Goal: Task Accomplishment & Management: Complete application form

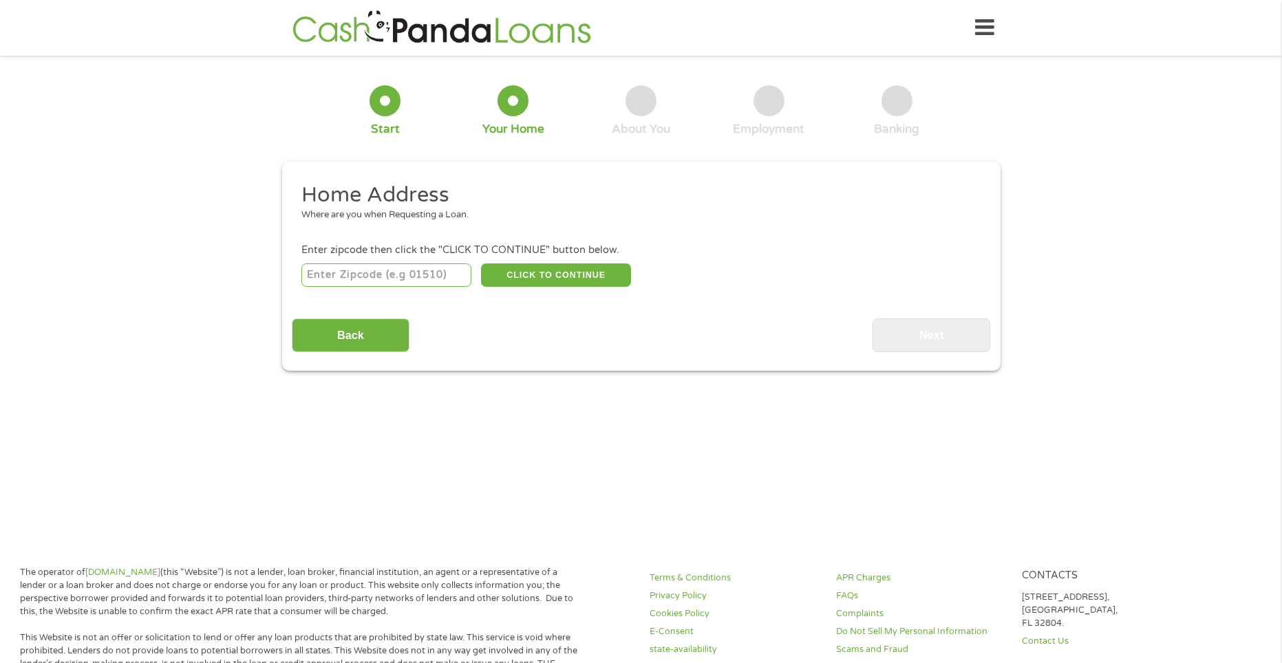
click at [442, 277] on input "number" at bounding box center [386, 275] width 170 height 23
type input "98499"
click at [561, 270] on button "CLICK TO CONTINUE" at bounding box center [556, 275] width 150 height 23
type input "98499"
type input "Lakewood"
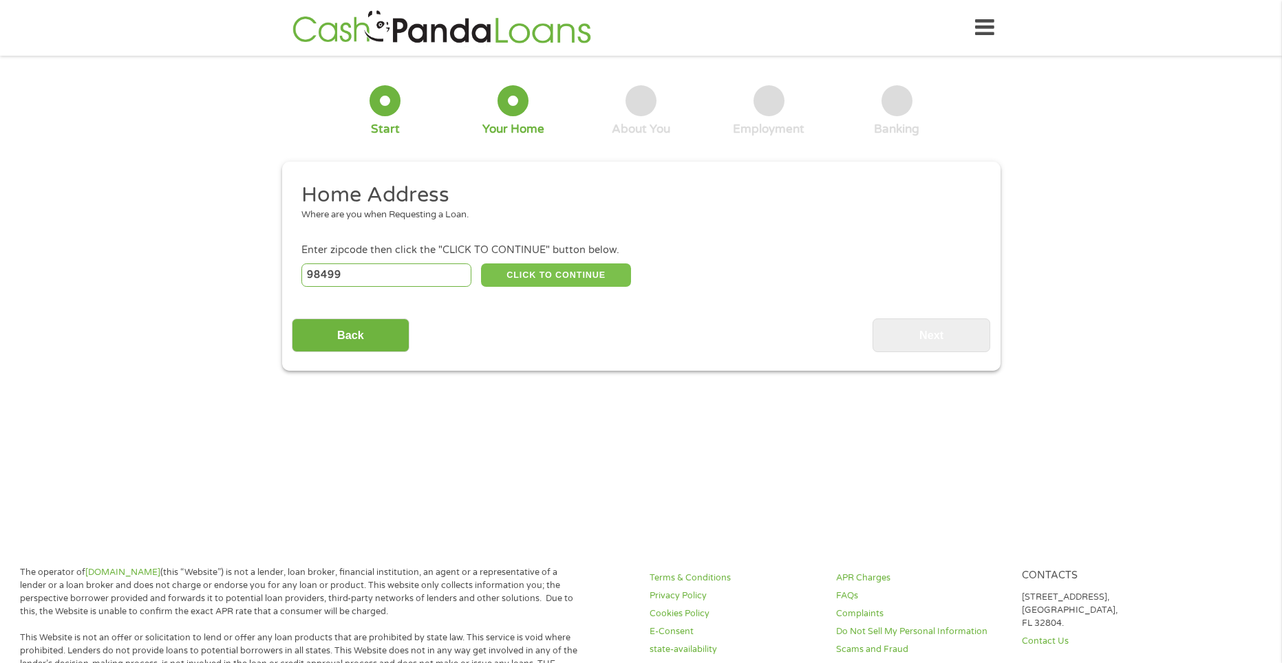
select select "[US_STATE]"
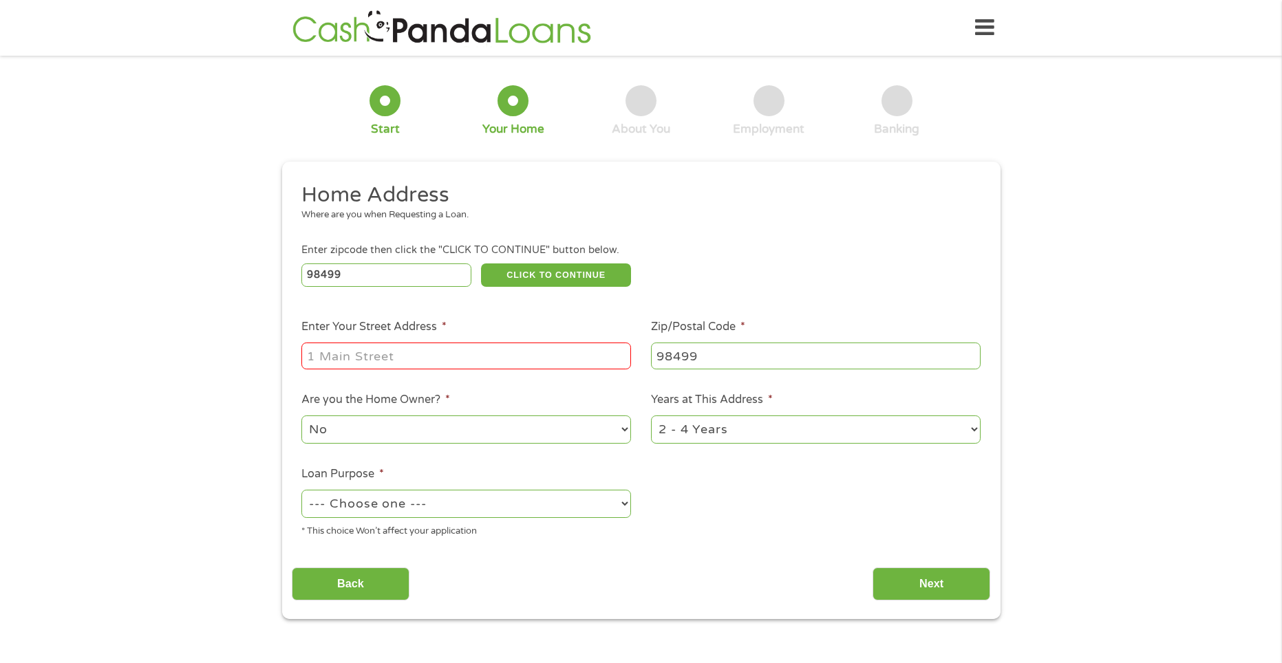
click at [475, 358] on input "Enter Your Street Address *" at bounding box center [466, 356] width 330 height 26
type input "4813 122nd st sw"
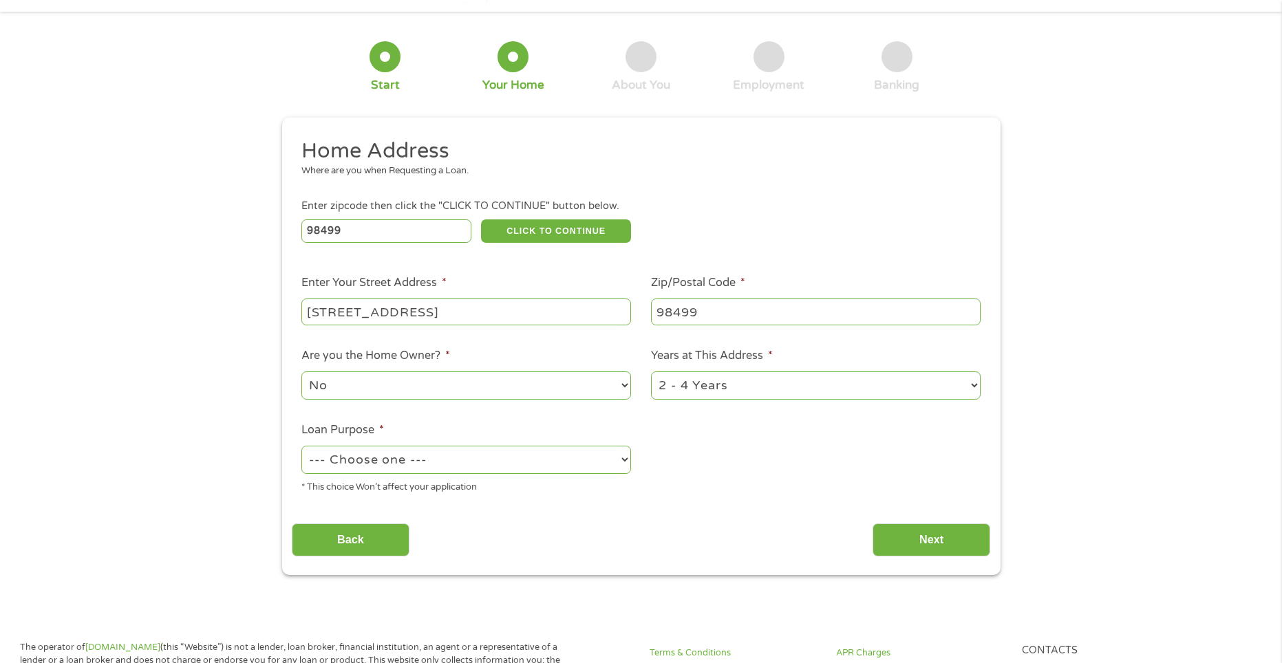
scroll to position [69, 0]
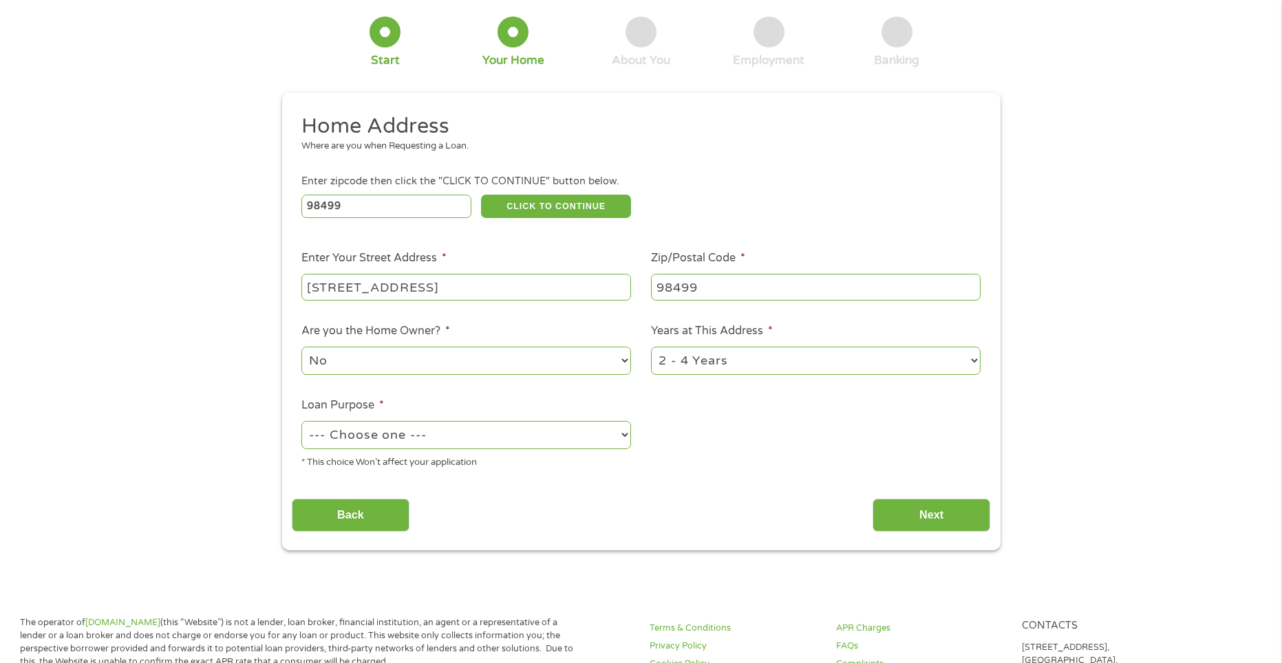
click at [740, 346] on div "1 Year or less 1 - 2 Years 2 - 4 Years Over 4 Years" at bounding box center [816, 361] width 330 height 33
click at [734, 355] on select "1 Year or less 1 - 2 Years 2 - 4 Years Over 4 Years" at bounding box center [816, 361] width 330 height 28
select select "60months"
click at [651, 347] on select "1 Year or less 1 - 2 Years 2 - 4 Years Over 4 Years" at bounding box center [816, 361] width 330 height 28
click at [619, 442] on select "--- Choose one --- Pay Bills Debt Consolidation Home Improvement Major Purchase…" at bounding box center [466, 435] width 330 height 28
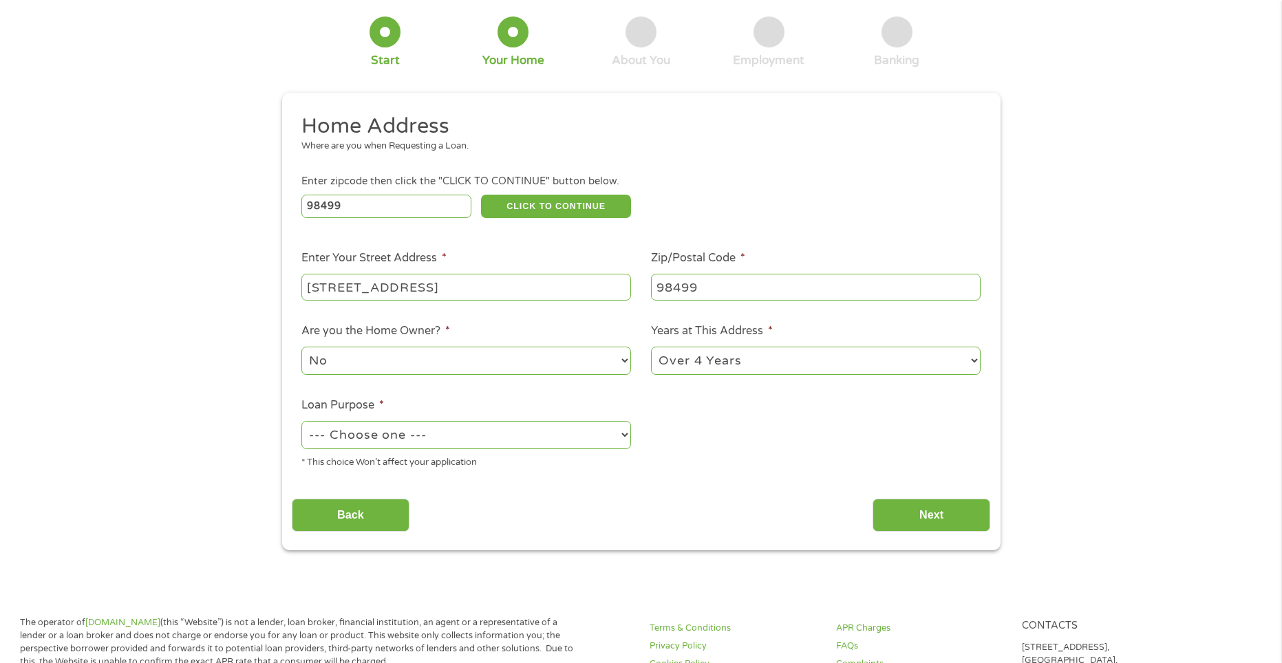
select select "medicalexpenses"
click at [301, 421] on select "--- Choose one --- Pay Bills Debt Consolidation Home Improvement Major Purchase…" at bounding box center [466, 435] width 330 height 28
click at [906, 506] on input "Next" at bounding box center [932, 516] width 118 height 34
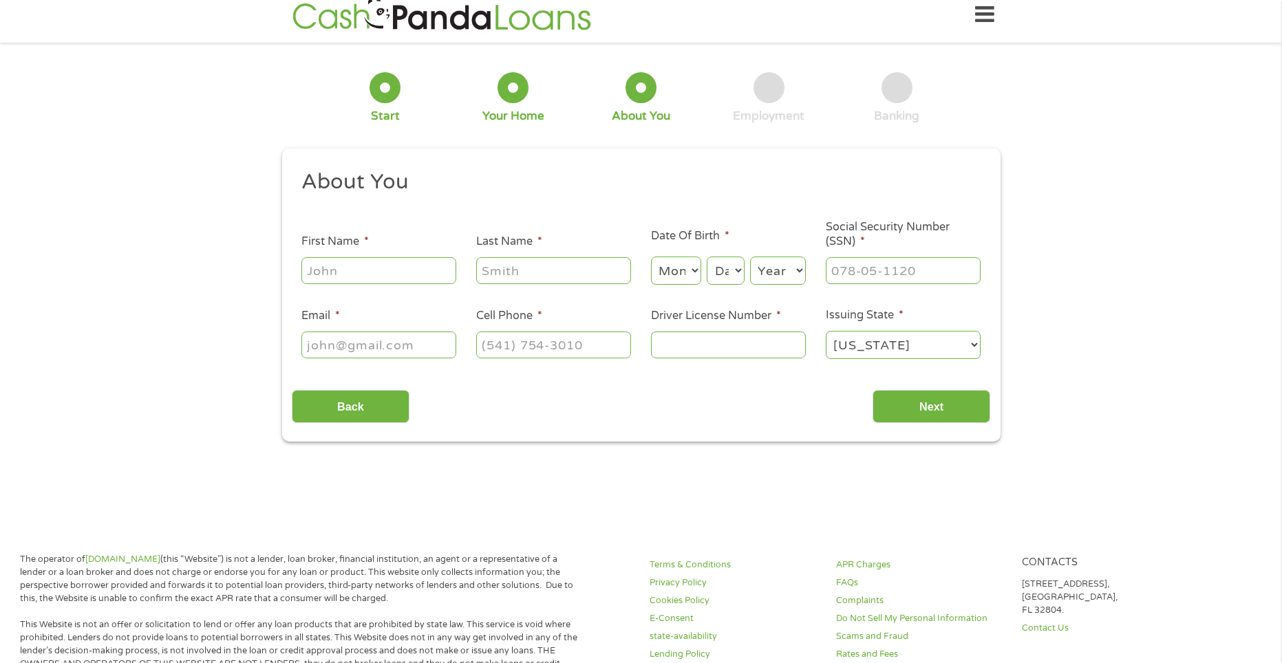
scroll to position [0, 0]
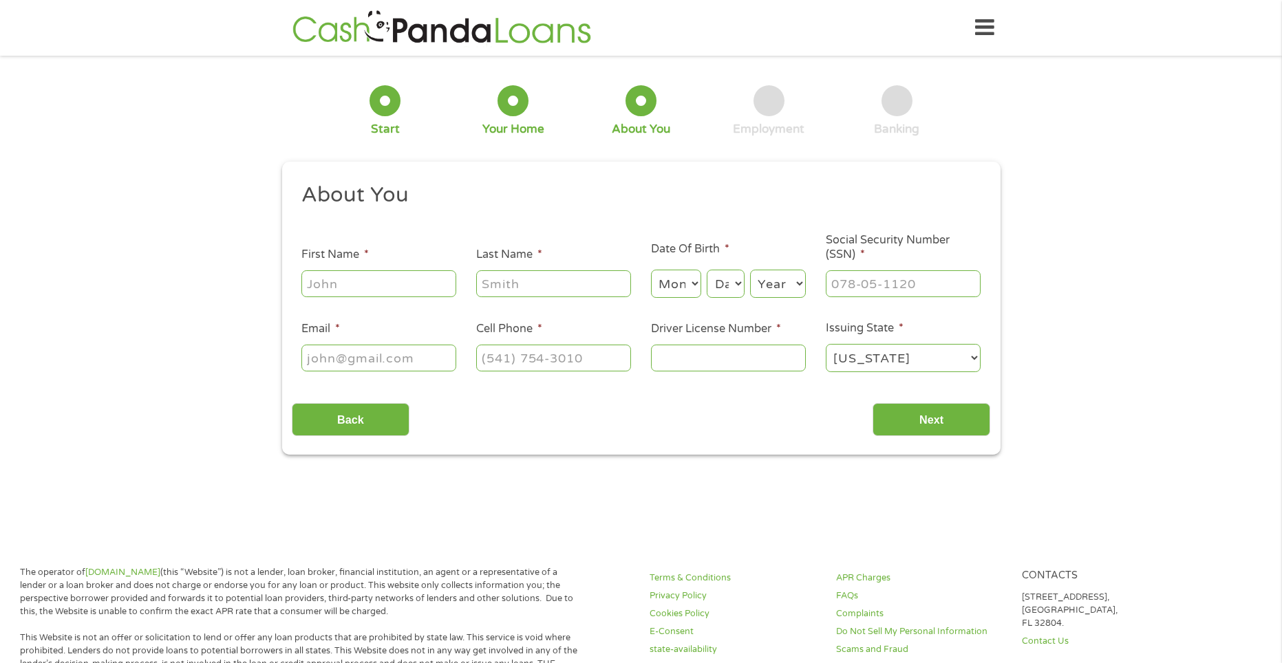
click at [431, 288] on input "First Name *" at bounding box center [378, 283] width 155 height 26
type input "Samael"
type input "Piske"
type input "sampiske117@gmail.com"
click at [683, 280] on select "Month 1 2 3 4 5 6 7 8 9 10 11 12" at bounding box center [676, 284] width 50 height 28
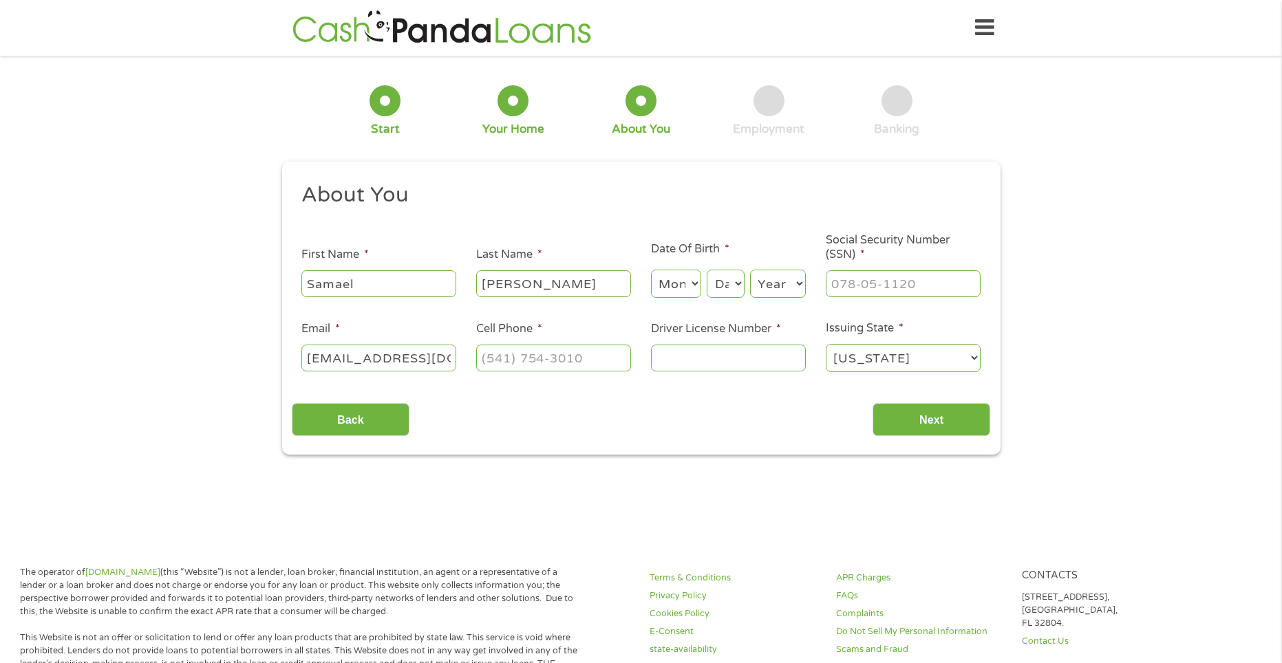
select select "6"
click at [651, 270] on select "Month 1 2 3 4 5 6 7 8 9 10 11 12" at bounding box center [676, 284] width 50 height 28
click at [737, 292] on select "Day 1 2 3 4 5 6 7 8 9 10 11 12 13 14 15 16 17 18 19 20 21 22 23 24 25 26 27 28 …" at bounding box center [725, 284] width 37 height 28
select select "18"
click at [707, 270] on select "Day 1 2 3 4 5 6 7 8 9 10 11 12 13 14 15 16 17 18 19 20 21 22 23 24 25 26 27 28 …" at bounding box center [725, 284] width 37 height 28
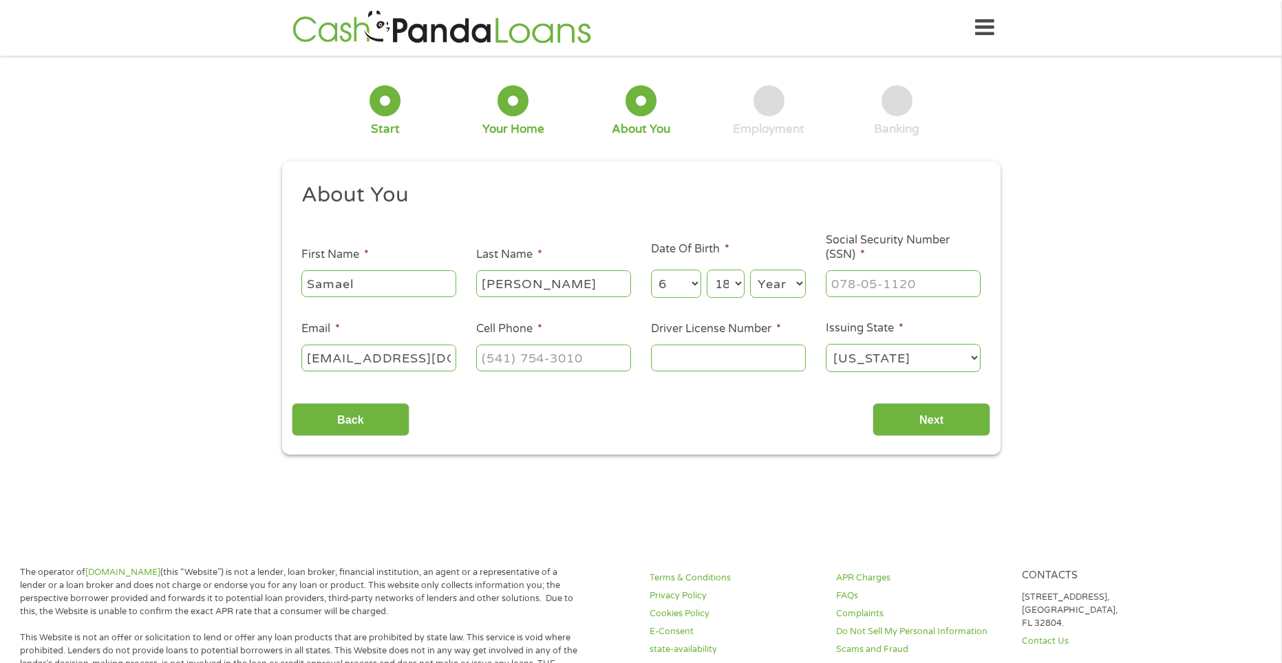
click at [780, 280] on select "Year 2007 2006 2005 2004 2003 2002 2001 2000 1999 1998 1997 1996 1995 1994 1993…" at bounding box center [778, 284] width 56 height 28
select select "1996"
click at [750, 270] on select "Year 2007 2006 2005 2004 2003 2002 2001 2000 1999 1998 1997 1996 1995 1994 1993…" at bounding box center [778, 284] width 56 height 28
click at [748, 339] on li "Driver License Number *" at bounding box center [728, 347] width 175 height 53
click at [737, 351] on input "Driver License Number *" at bounding box center [728, 358] width 155 height 26
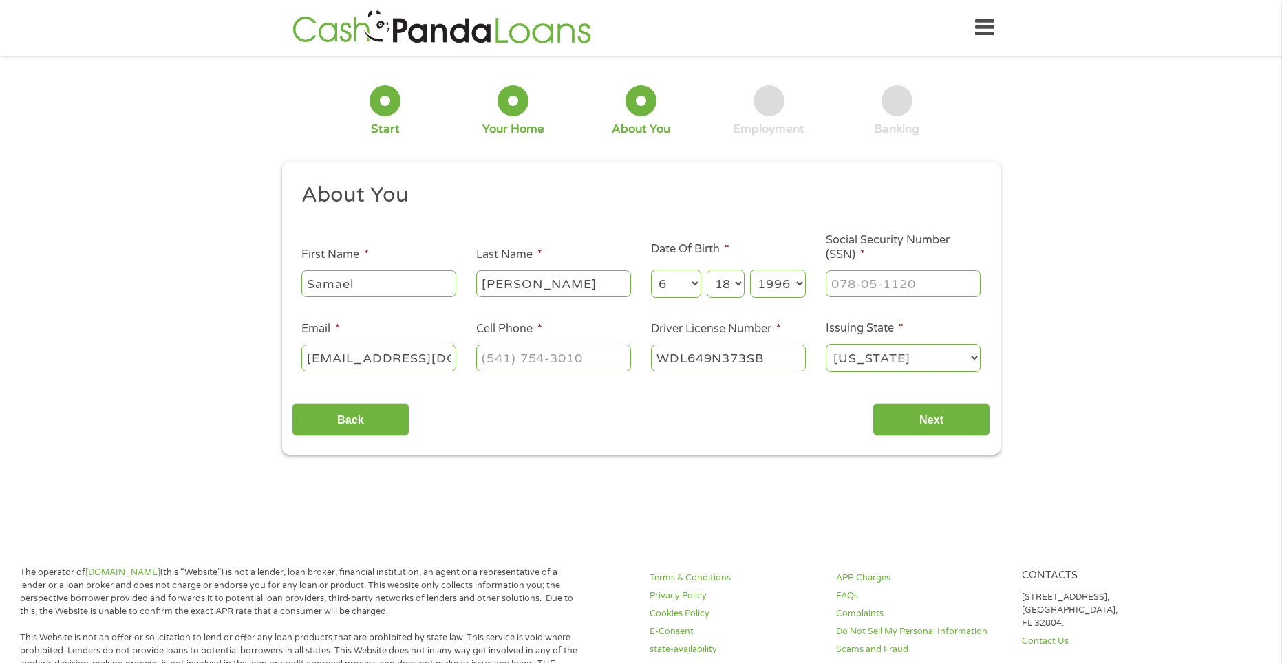
type input "WDL649N373SB"
click at [606, 361] on input "(___) ___-____" at bounding box center [553, 358] width 155 height 26
type input "(773) 416-2654"
click at [580, 403] on div "Back Next" at bounding box center [641, 414] width 699 height 43
click at [942, 277] on input "___-__-____" at bounding box center [903, 283] width 155 height 26
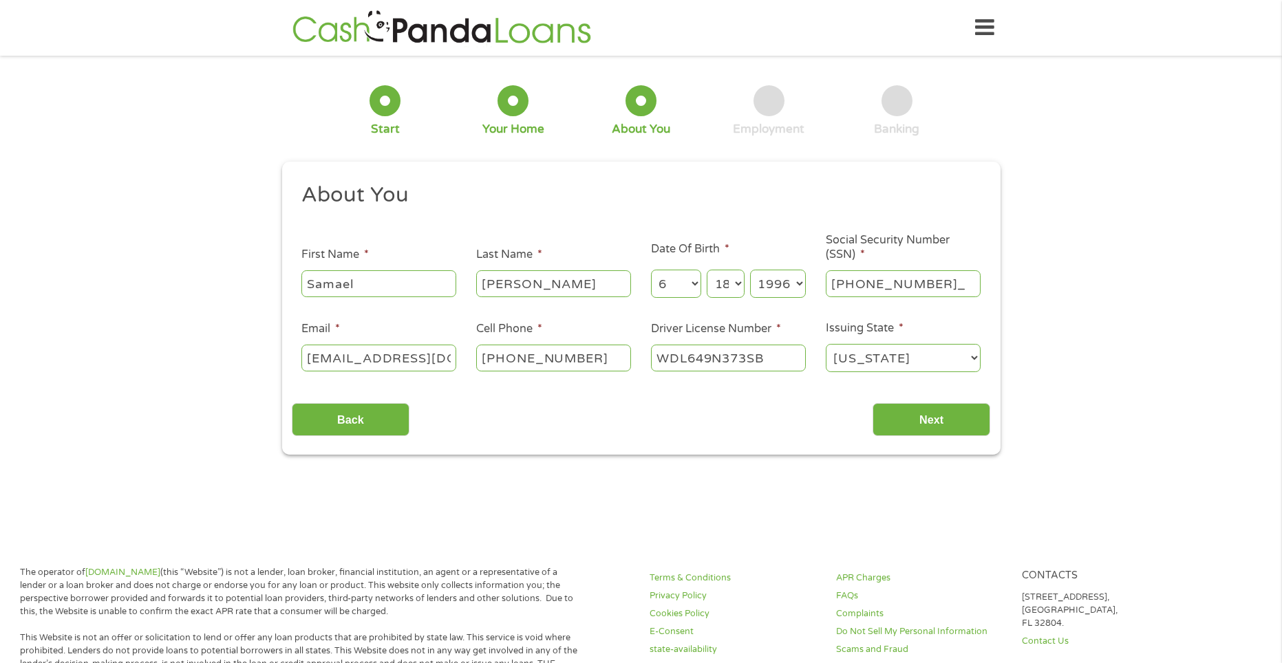
type input "345-92-0375"
click at [921, 415] on input "Next" at bounding box center [932, 420] width 118 height 34
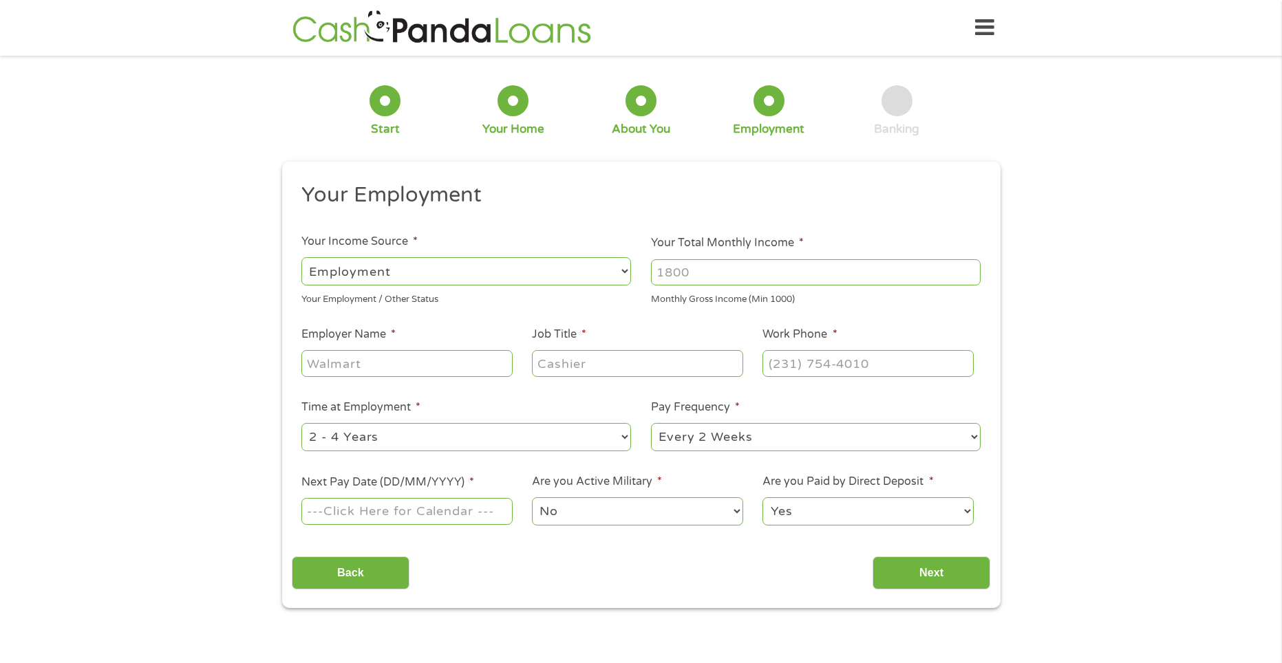
click at [742, 273] on input "Your Total Monthly Income *" at bounding box center [816, 272] width 330 height 26
type input "1200"
click at [399, 355] on input "Employer Name *" at bounding box center [406, 363] width 211 height 26
type input "Zumar Industries"
click at [586, 362] on input "Job Title *" at bounding box center [637, 363] width 211 height 26
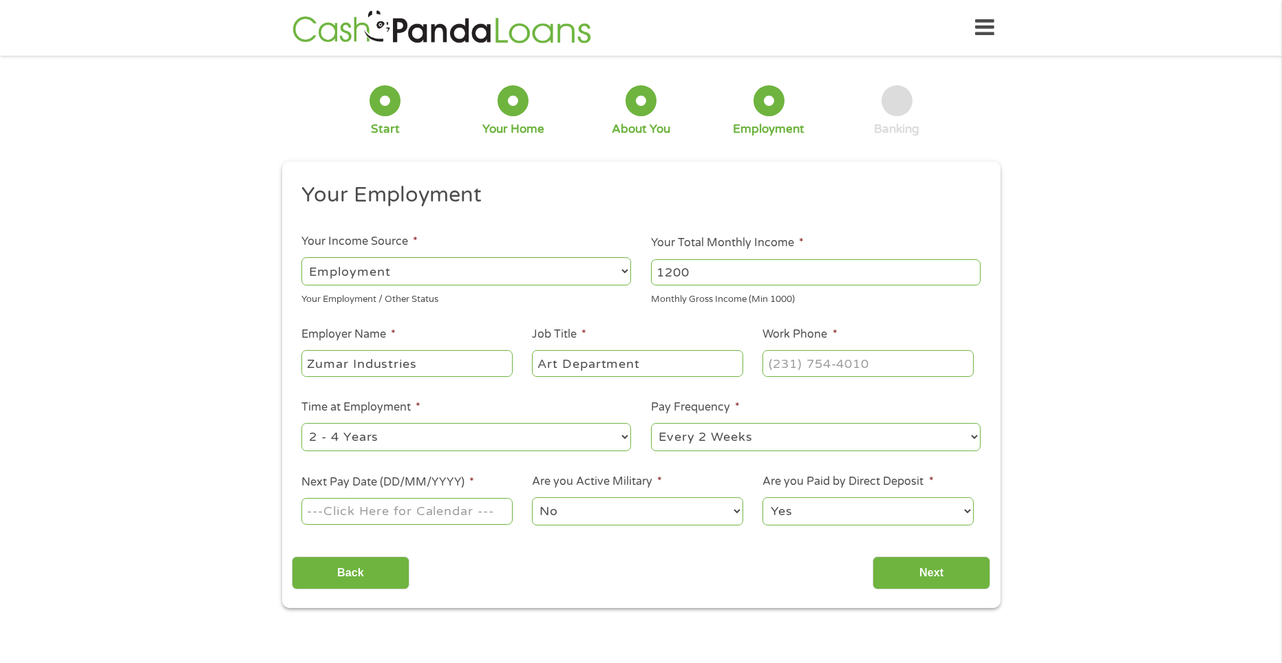
type input "Art Department"
click at [836, 365] on input "(___) ___-____" at bounding box center [868, 363] width 211 height 26
type input "(224) 856-8634"
click at [564, 436] on select "--- Choose one --- 1 Year or less 1 - 2 Years 2 - 4 Years Over 4 Years" at bounding box center [466, 437] width 330 height 28
select select "12months"
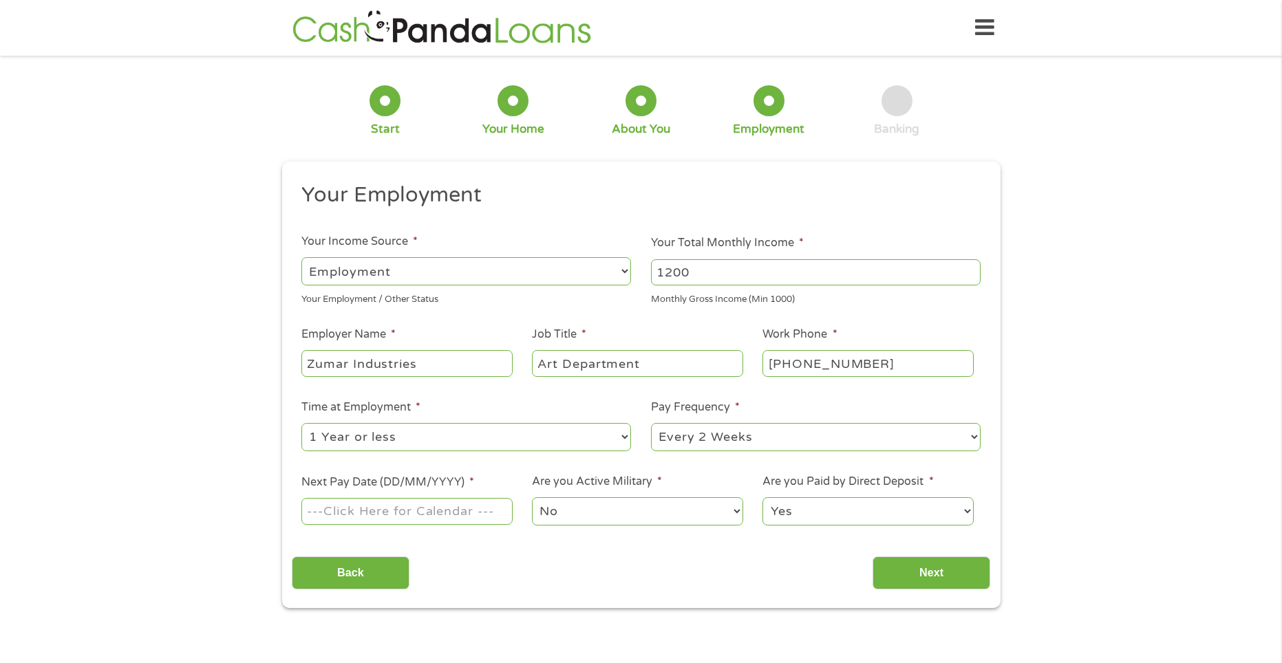
click at [301, 423] on select "--- Choose one --- 1 Year or less 1 - 2 Years 2 - 4 Years Over 4 Years" at bounding box center [466, 437] width 330 height 28
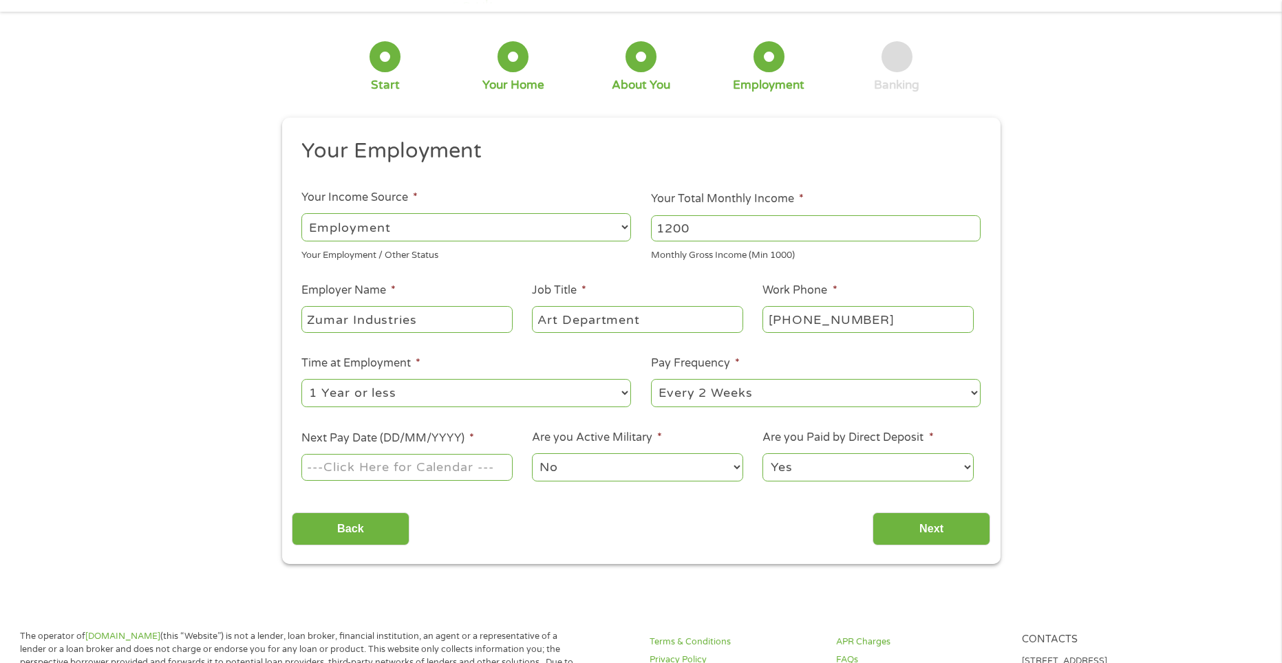
scroll to position [69, 0]
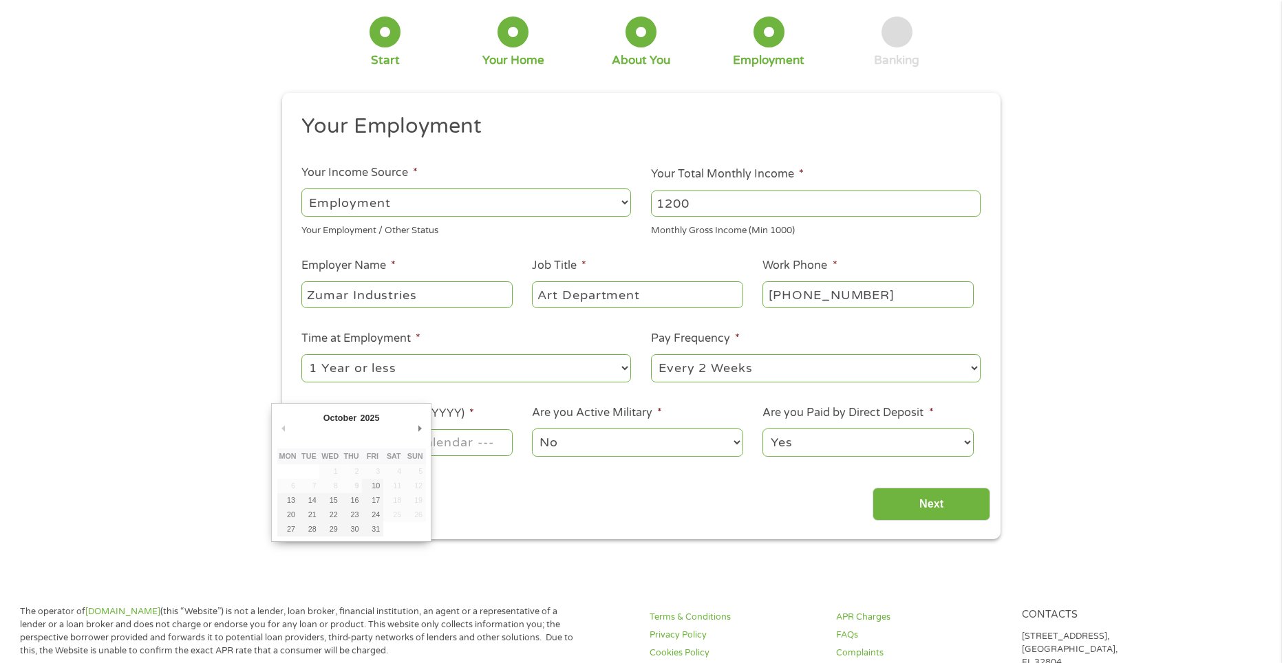
click at [470, 442] on input "Next Pay Date (DD/MM/YYYY) *" at bounding box center [406, 442] width 211 height 26
type input "17/10/2025"
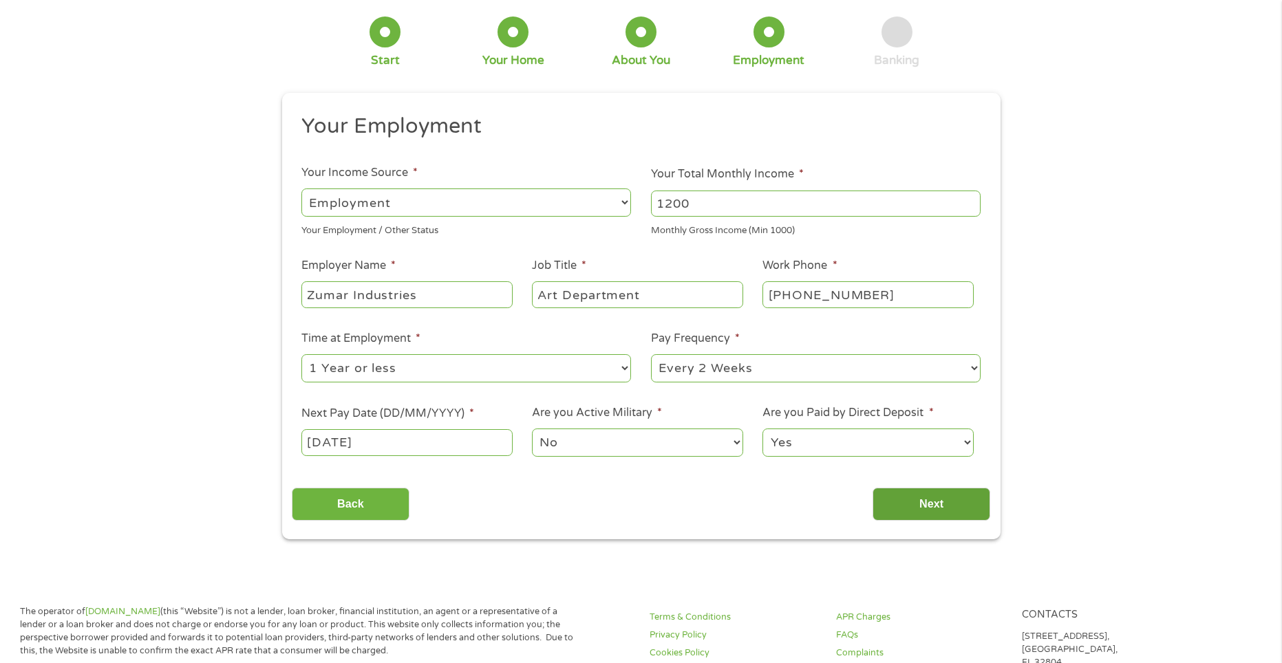
click at [887, 506] on input "Next" at bounding box center [932, 505] width 118 height 34
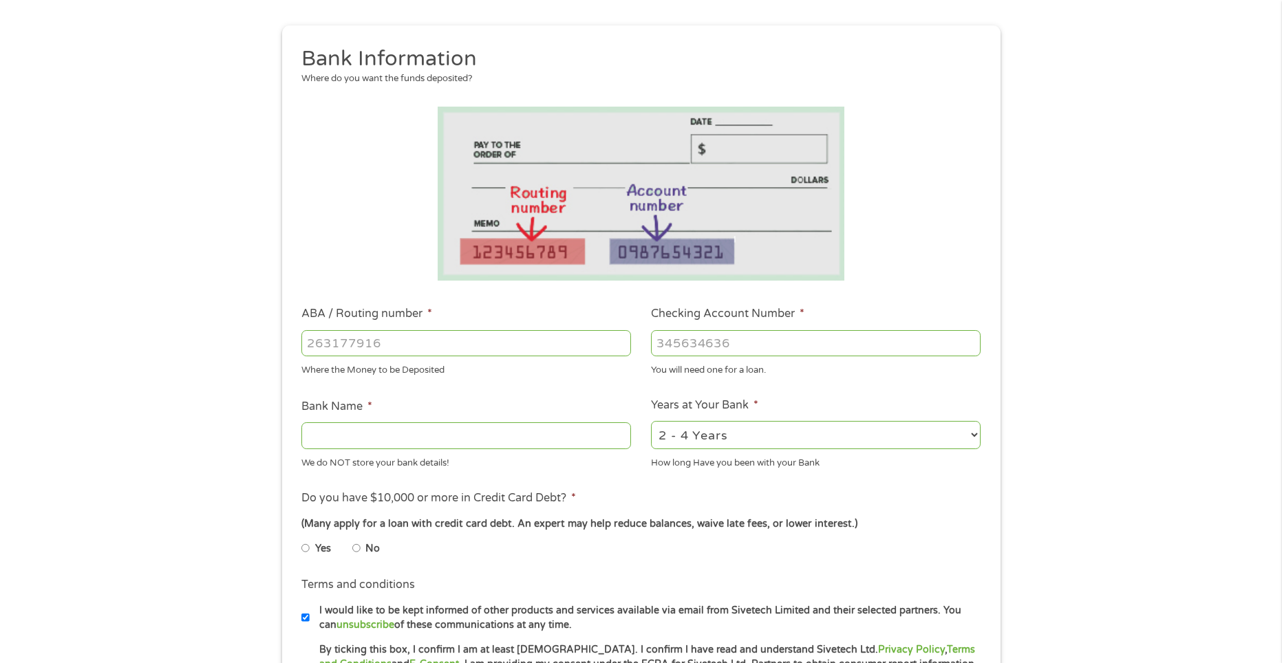
scroll to position [138, 0]
click at [485, 333] on input "ABA / Routing number *" at bounding box center [466, 342] width 330 height 26
type input "071904779"
type input "US BANK NA"
type input "071904779"
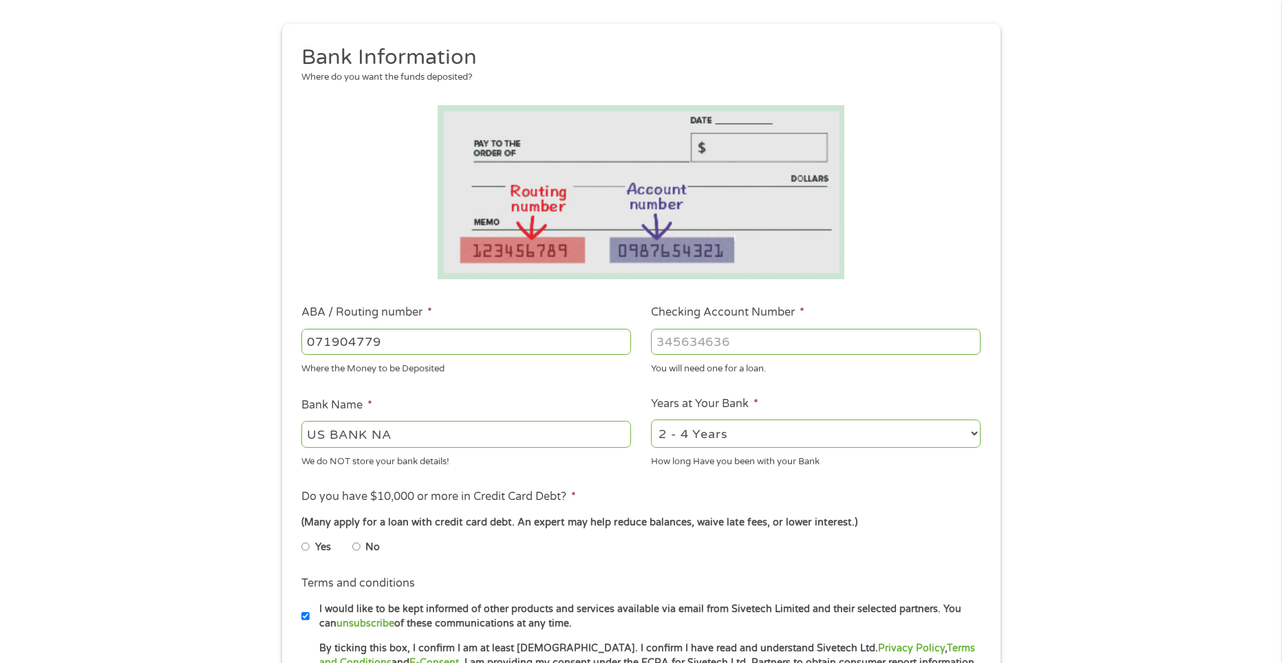
click at [832, 344] on input "Checking Account Number *" at bounding box center [816, 342] width 330 height 26
type input "199377953195"
click at [733, 423] on select "2 - 4 Years 6 - 12 Months 1 - 2 Years Over 4 Years" at bounding box center [816, 434] width 330 height 28
select select "60months"
click at [651, 420] on select "2 - 4 Years 6 - 12 Months 1 - 2 Years Over 4 Years" at bounding box center [816, 434] width 330 height 28
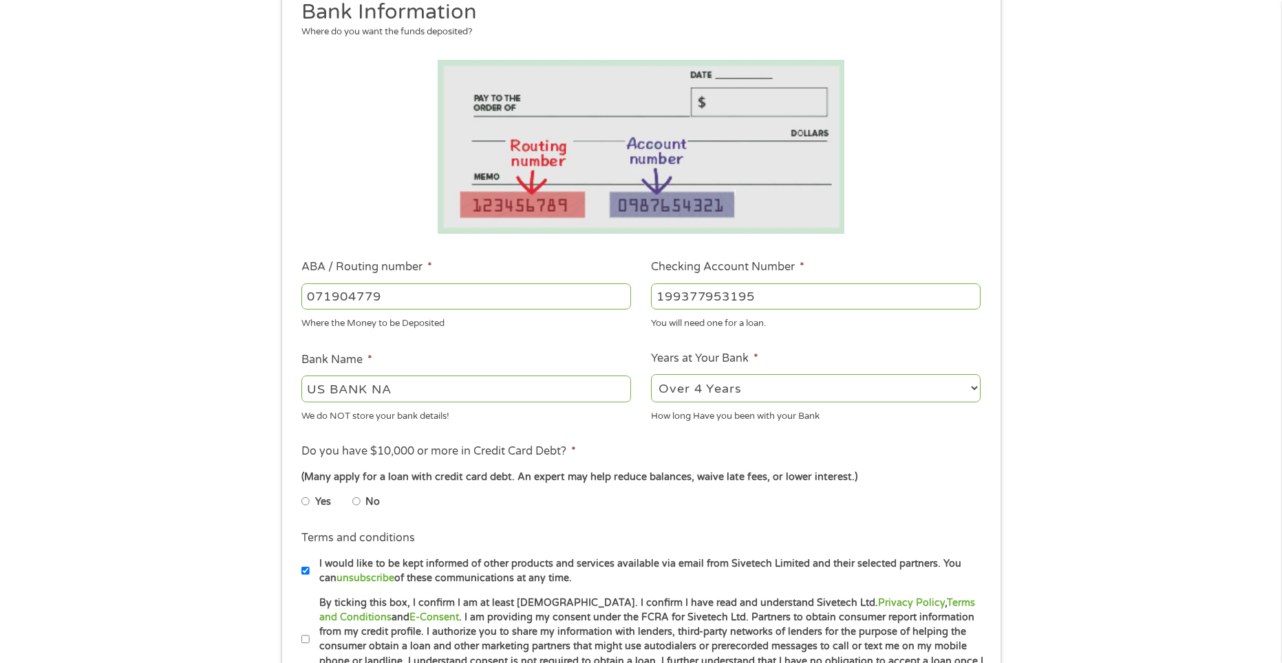
scroll to position [275, 0]
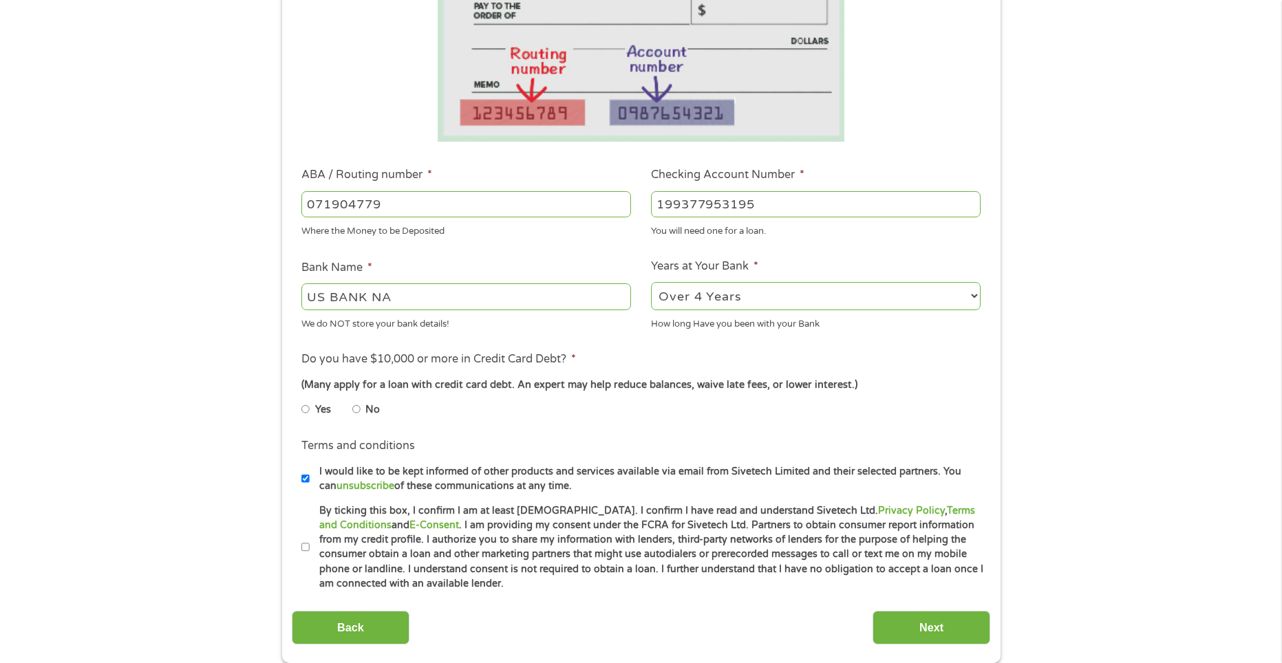
click at [370, 412] on label "No" at bounding box center [372, 410] width 14 height 15
click at [361, 412] on input "No" at bounding box center [356, 409] width 8 height 22
radio input "true"
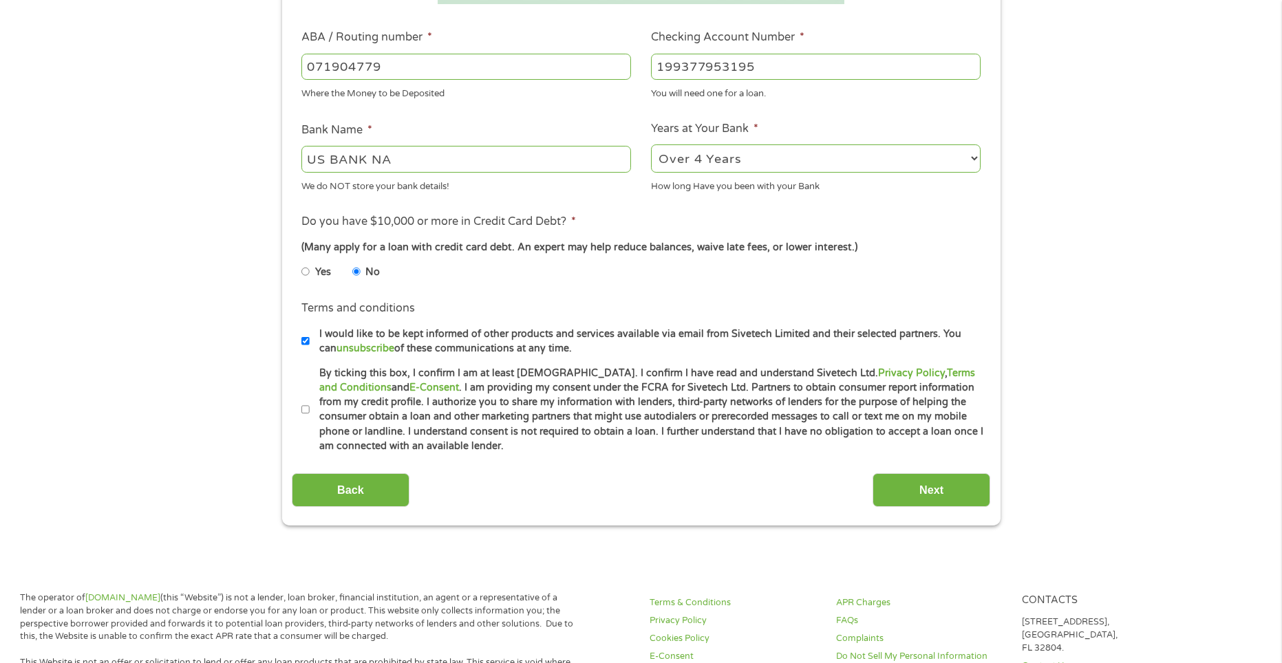
scroll to position [482, 0]
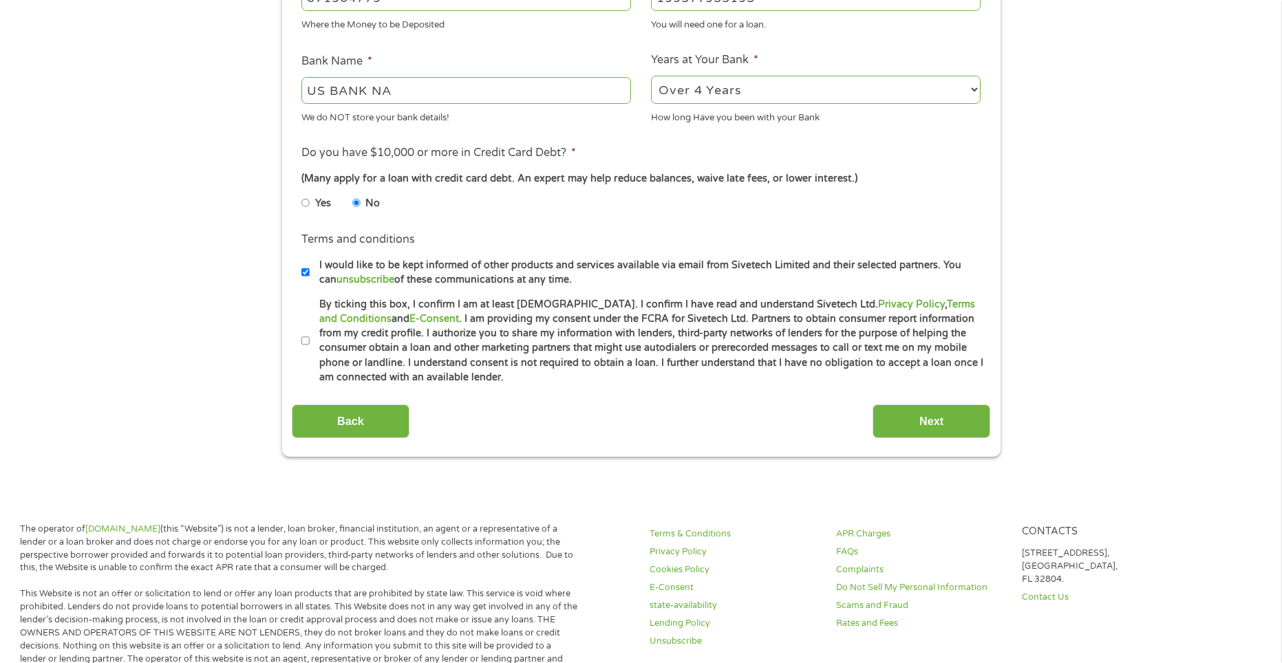
click at [482, 365] on label "By ticking this box, I confirm I am at least 18 years old. I confirm I have rea…" at bounding box center [647, 341] width 675 height 88
click at [310, 352] on input "By ticking this box, I confirm I am at least 18 years old. I confirm I have rea…" at bounding box center [305, 341] width 8 height 22
checkbox input "true"
click at [420, 263] on label "I would like to be kept informed of other products and services available via e…" at bounding box center [647, 273] width 675 height 30
click at [310, 263] on input "I would like to be kept informed of other products and services available via e…" at bounding box center [305, 273] width 8 height 22
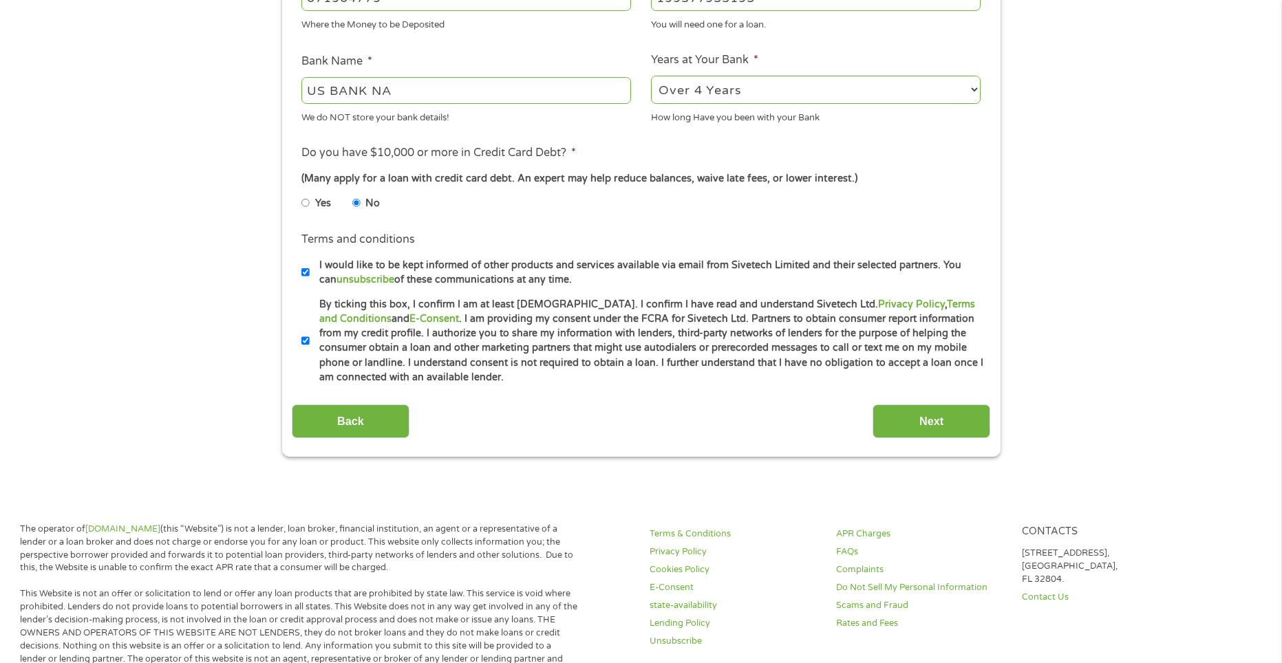
checkbox input "false"
click at [944, 413] on input "Next" at bounding box center [932, 422] width 118 height 34
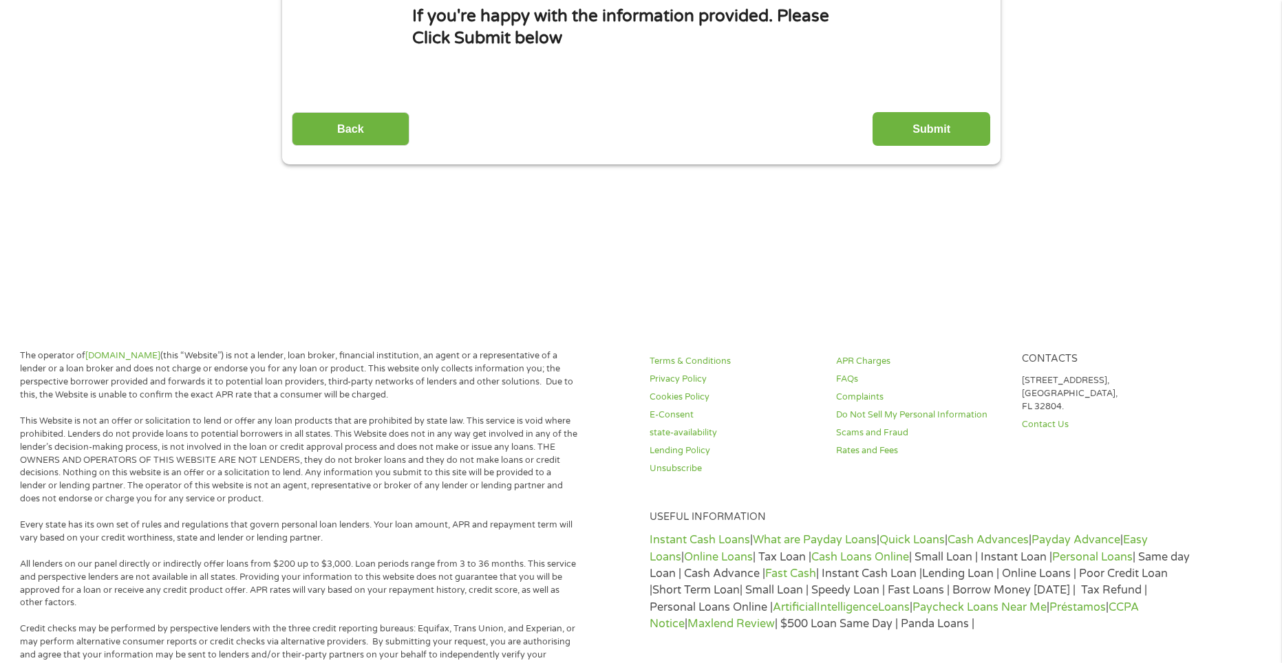
scroll to position [0, 0]
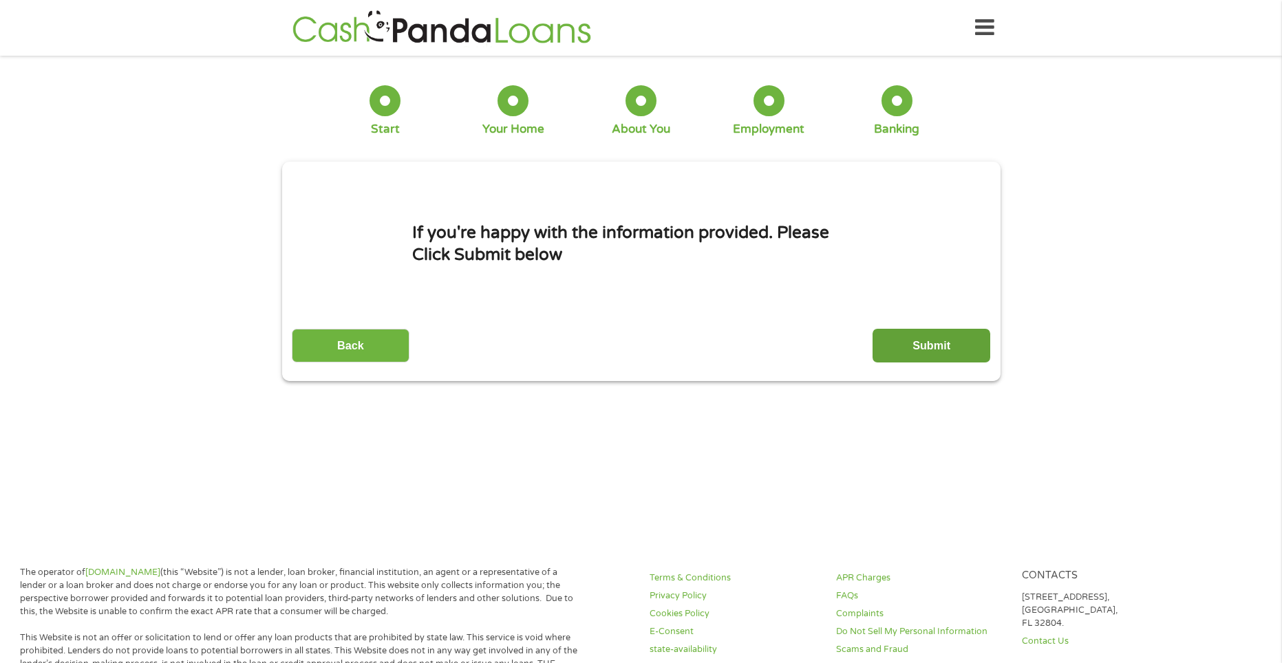
click at [901, 345] on input "Submit" at bounding box center [932, 346] width 118 height 34
